Goal: Transaction & Acquisition: Purchase product/service

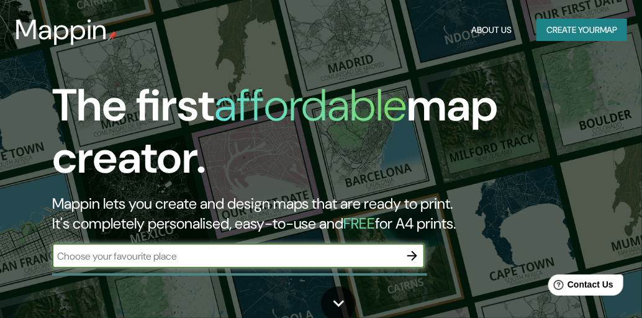
click at [573, 34] on button "Create your map" at bounding box center [582, 30] width 91 height 23
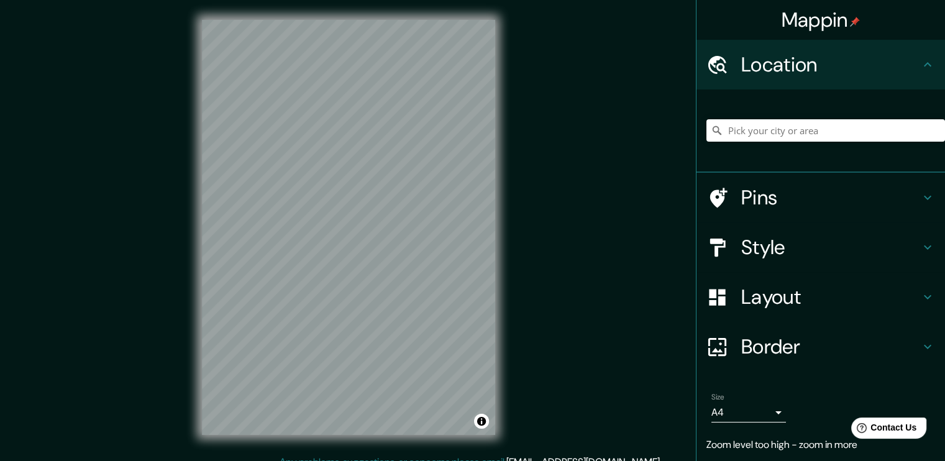
click at [651, 245] on icon at bounding box center [927, 247] width 15 height 15
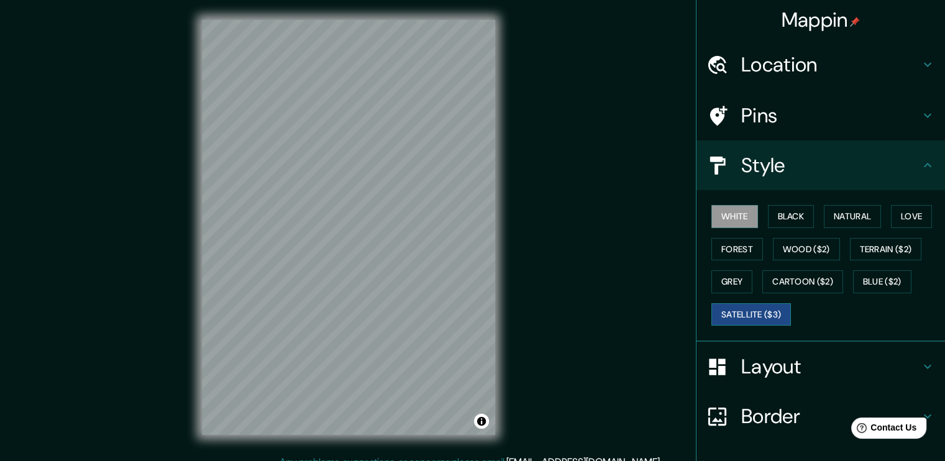
click at [651, 313] on button "Satellite ($3)" at bounding box center [750, 314] width 79 height 23
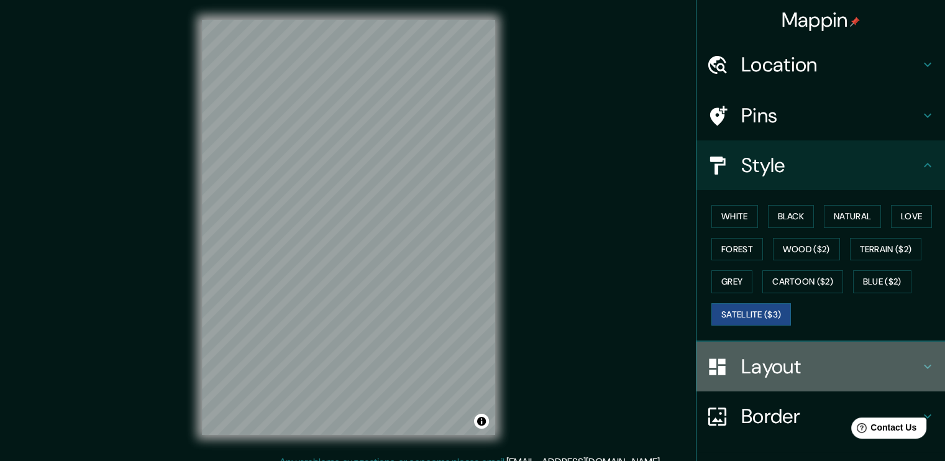
click at [651, 317] on icon at bounding box center [926, 367] width 7 height 4
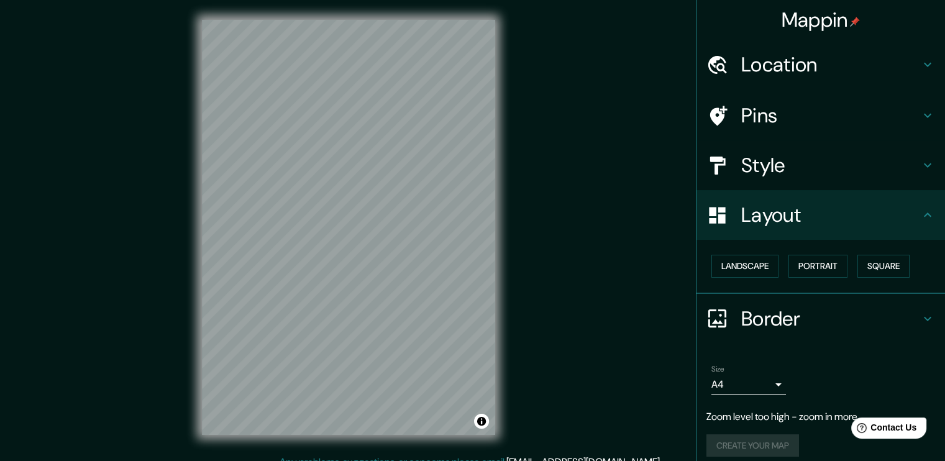
click at [651, 62] on h4 "Location" at bounding box center [830, 64] width 179 height 25
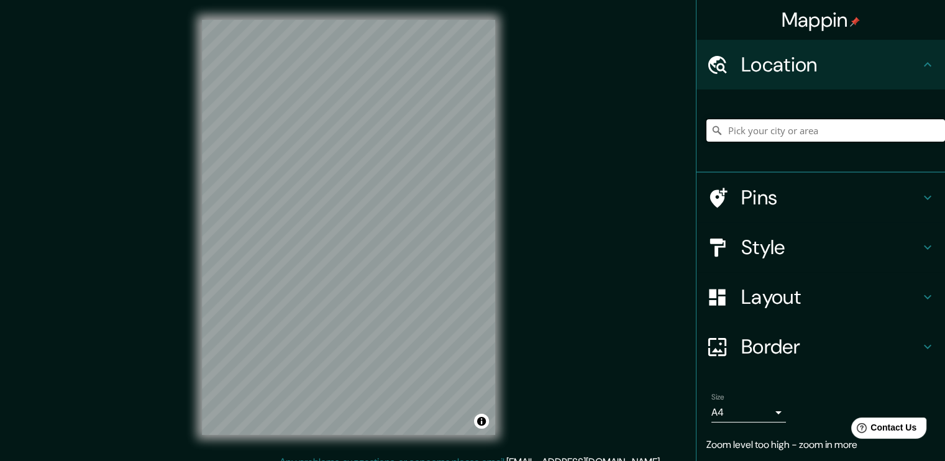
click at [651, 129] on input "Pick your city or area" at bounding box center [825, 130] width 238 height 22
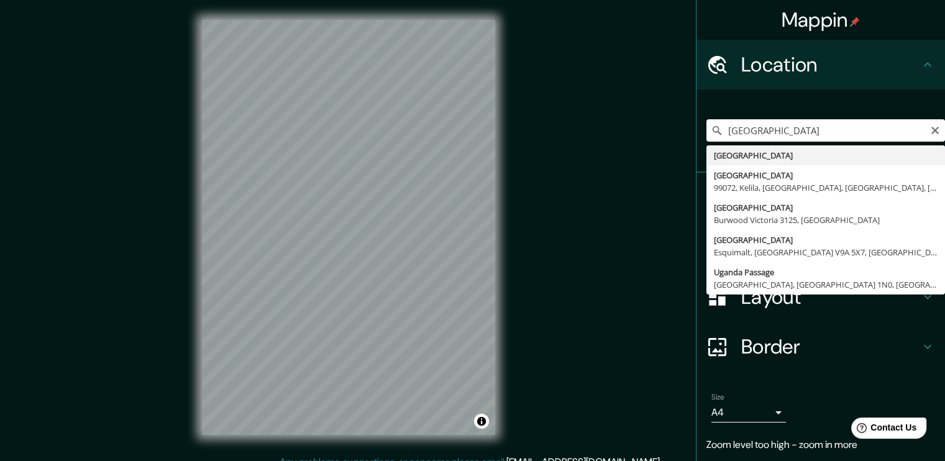
type input "[GEOGRAPHIC_DATA]"
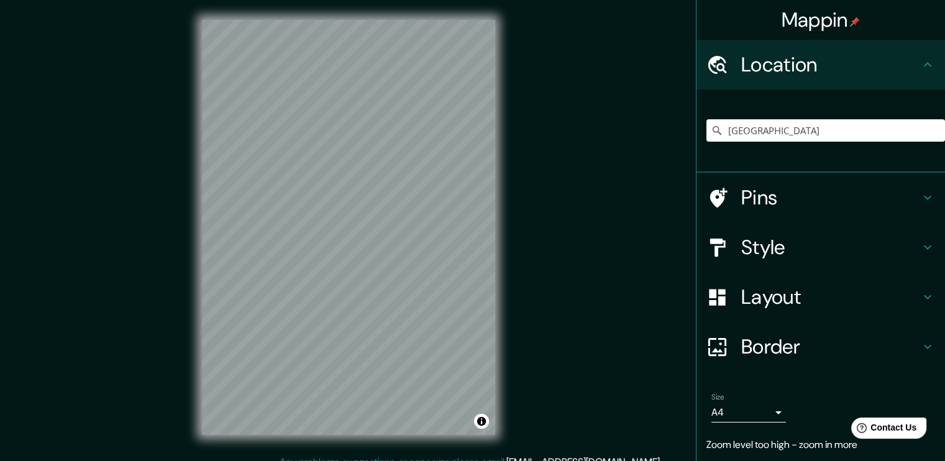
click at [651, 197] on h4 "Pins" at bounding box center [830, 197] width 179 height 25
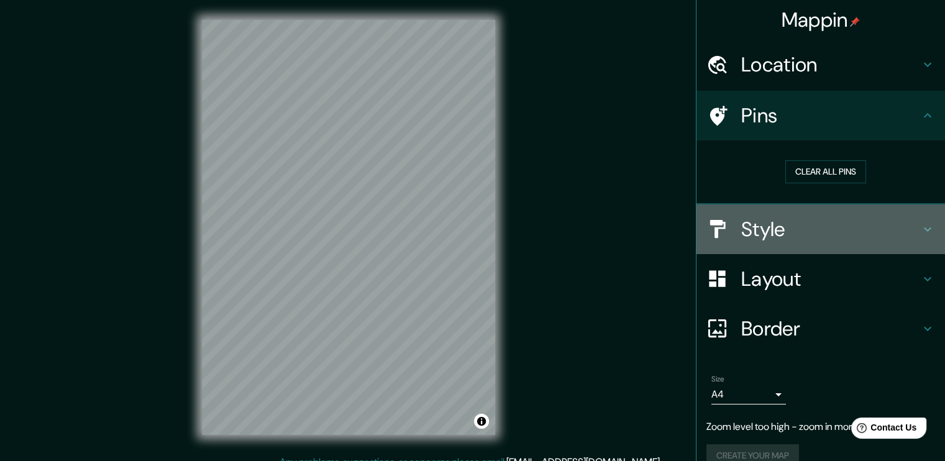
click at [651, 231] on h4 "Style" at bounding box center [830, 229] width 179 height 25
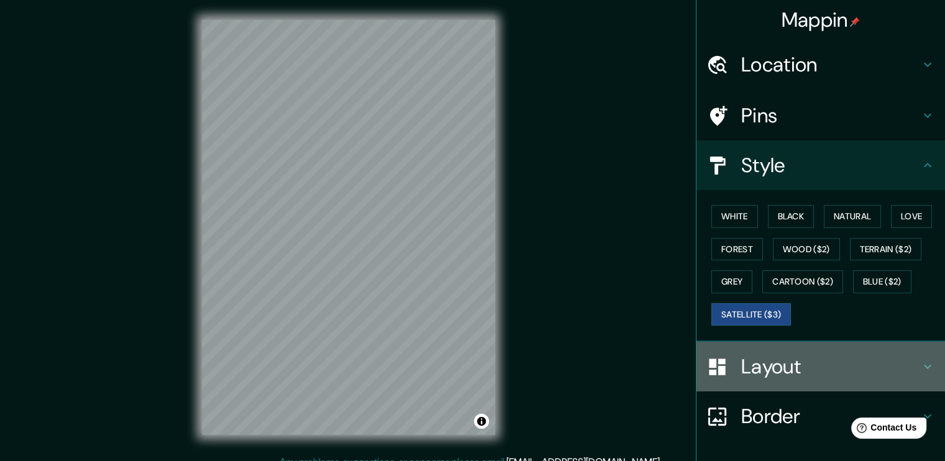
click at [651, 317] on h4 "Layout" at bounding box center [830, 366] width 179 height 25
